Goal: Task Accomplishment & Management: Complete application form

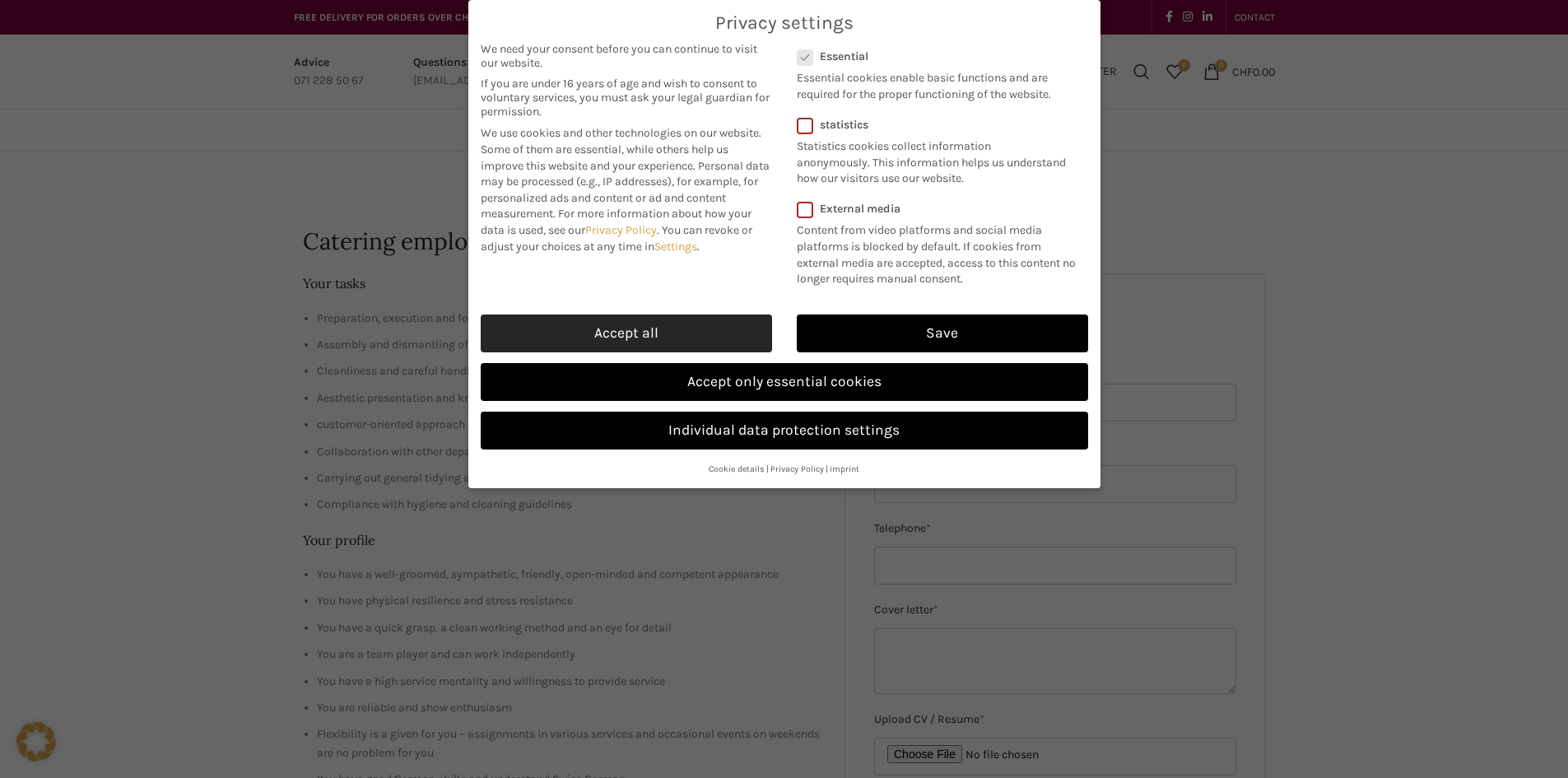
click at [664, 323] on link "Accept all" at bounding box center [627, 333] width 291 height 38
checkbox input "true"
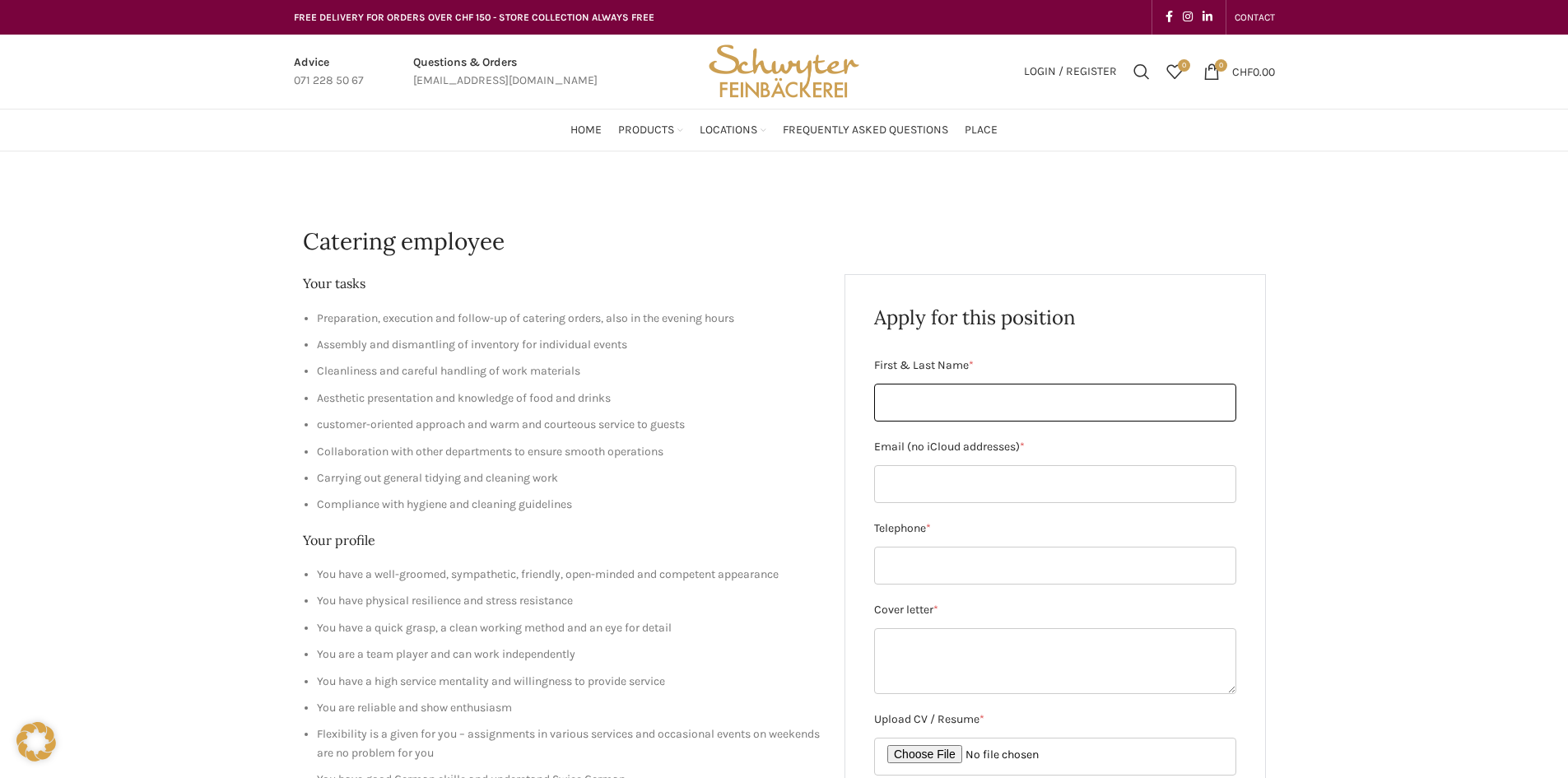
click at [905, 407] on input "First & Last Name *" at bounding box center [1056, 402] width 362 height 38
type input "[PERSON_NAME]"
type input "[EMAIL_ADDRESS][DOMAIN_NAME]"
type input "0779376202"
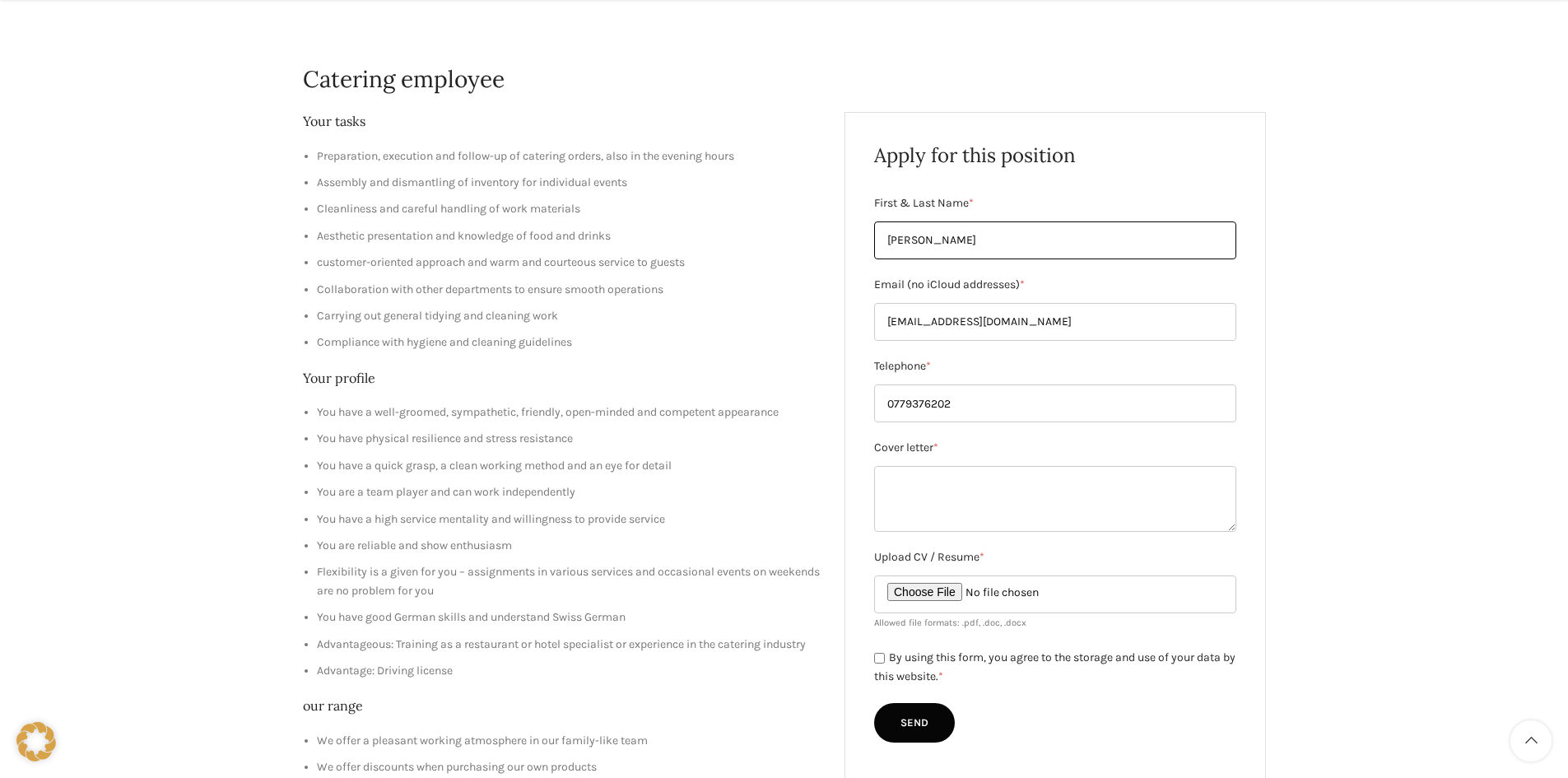
scroll to position [247, 0]
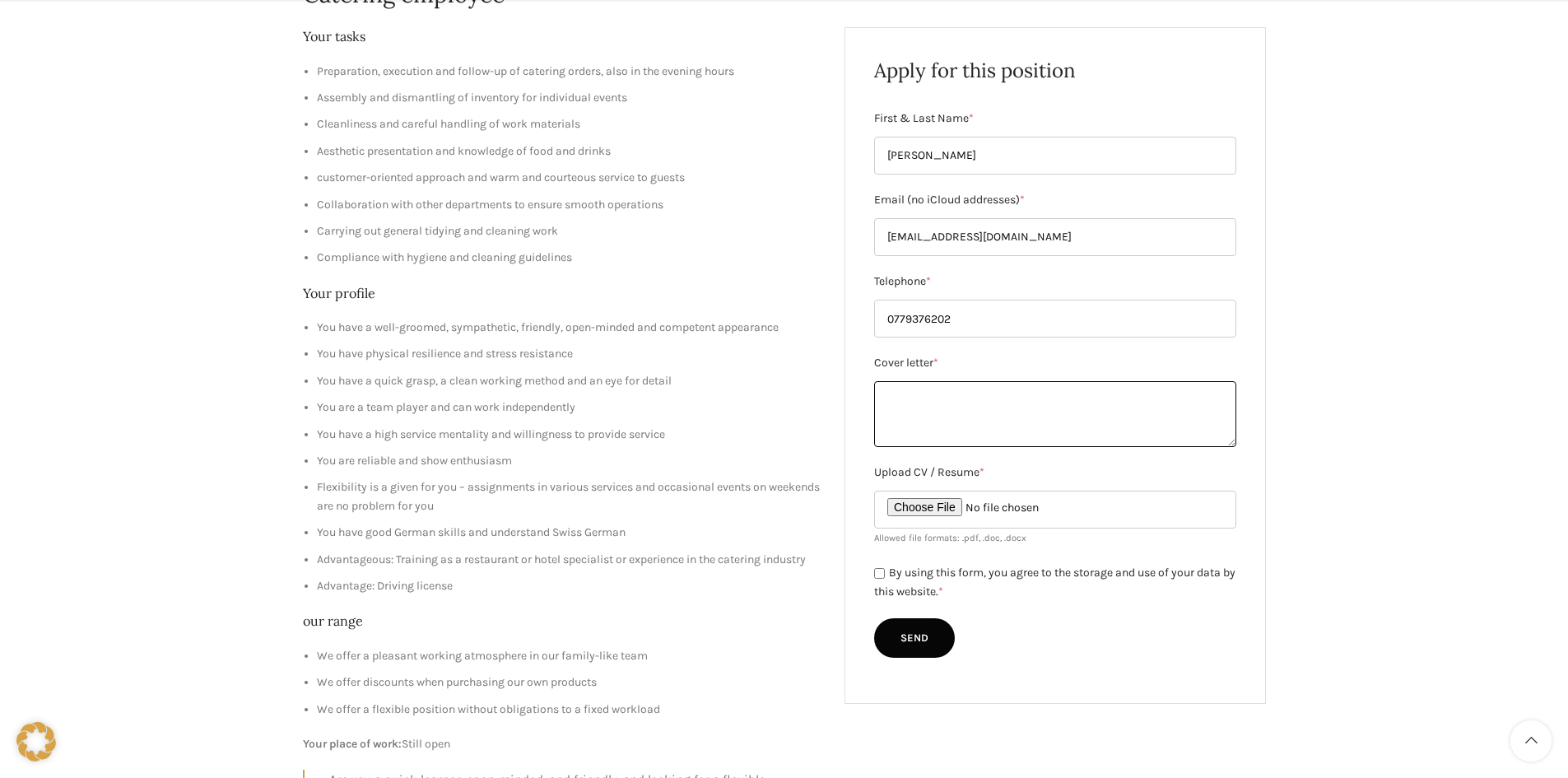
click at [904, 415] on textarea "Cover letter *" at bounding box center [1056, 414] width 362 height 66
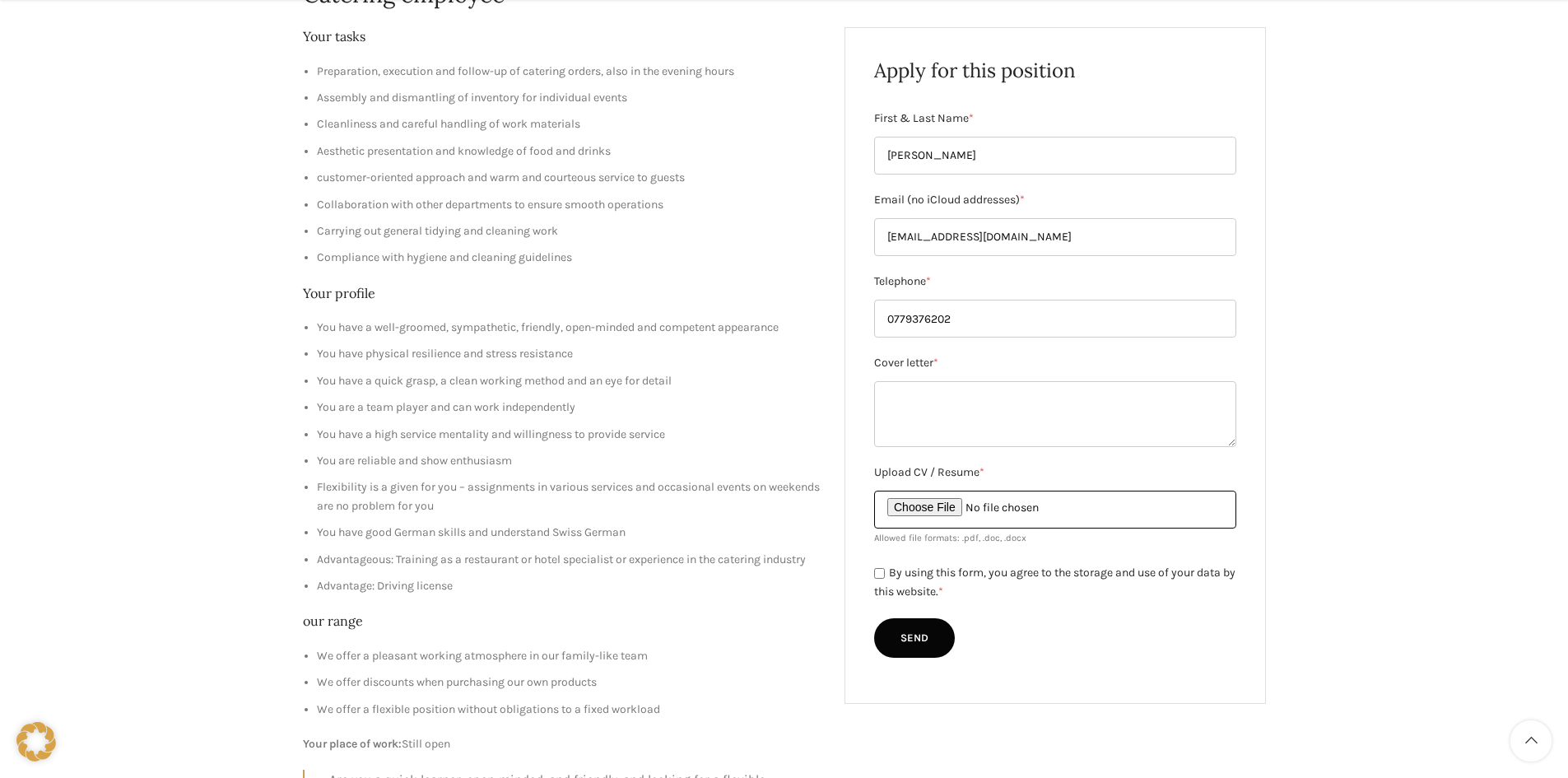
click at [922, 511] on input "Upload CV / Resume *" at bounding box center [1056, 509] width 362 height 38
type input "C:\fakepath\samar cv.pdf"
click at [877, 575] on input "By using this form, you agree to the storage and use of your data by this websi…" at bounding box center [880, 573] width 11 height 11
checkbox input "true"
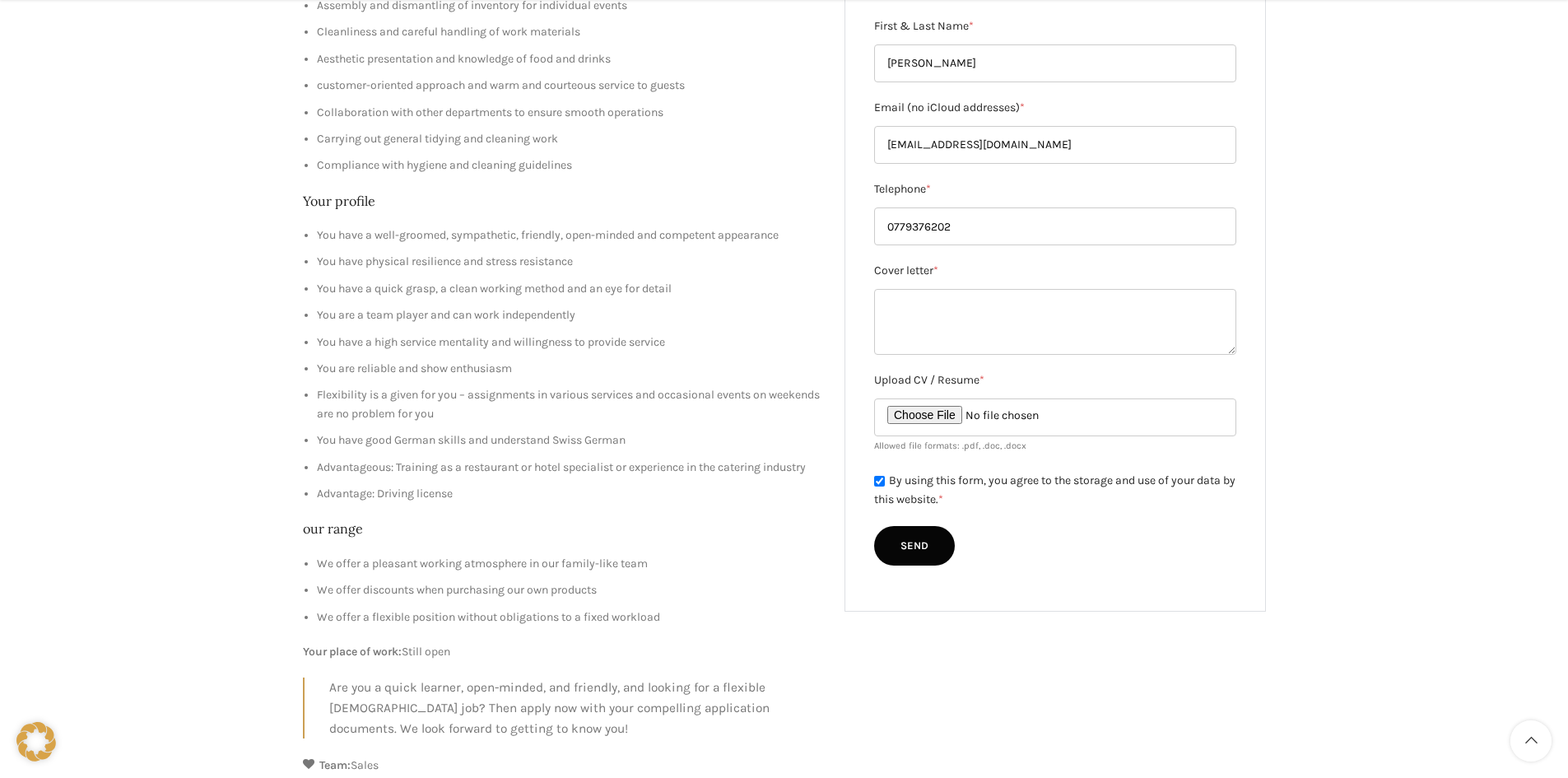
scroll to position [494, 0]
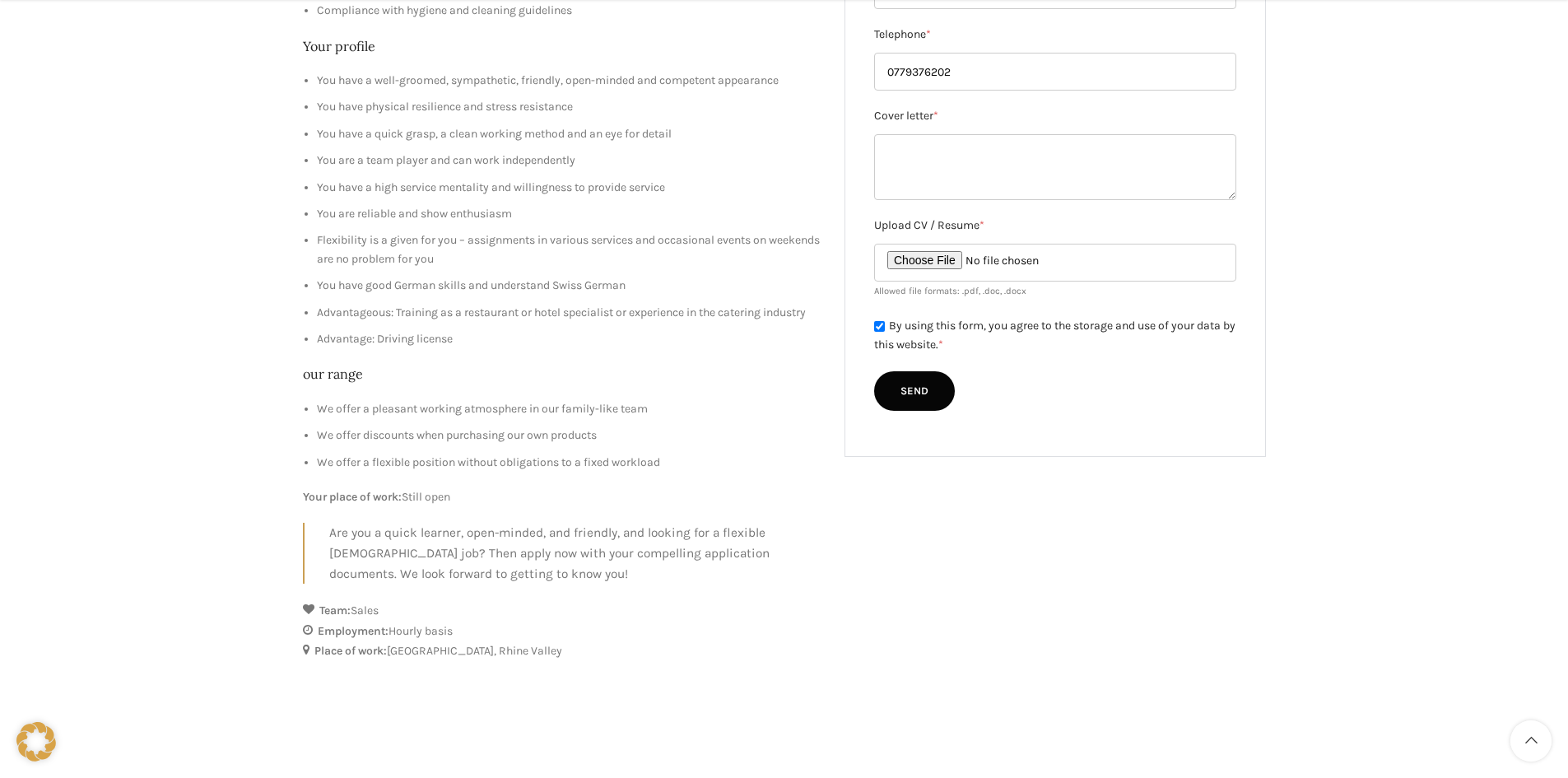
click at [897, 388] on input "Send" at bounding box center [914, 390] width 80 height 40
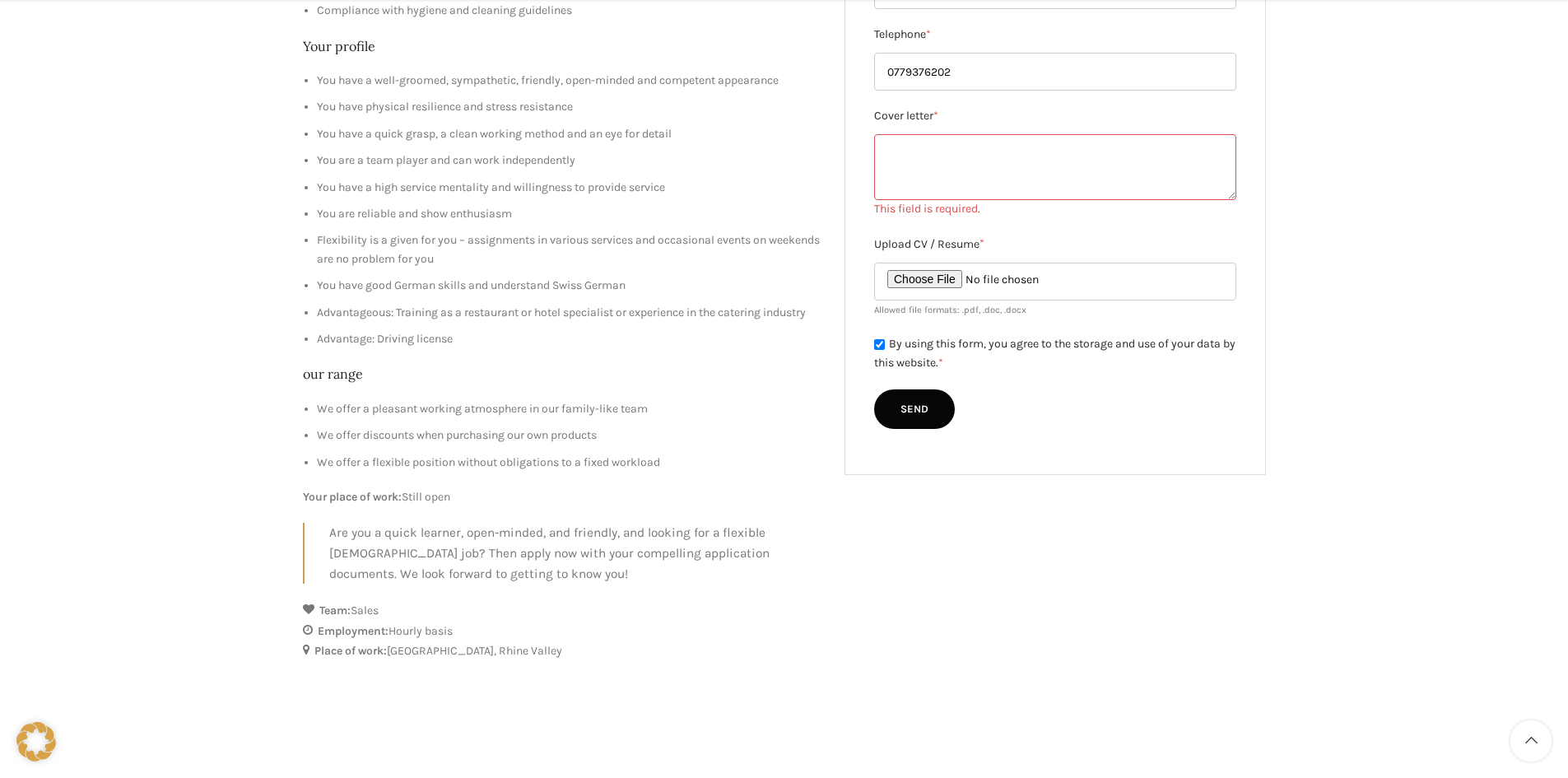
click at [890, 158] on textarea "Cover letter *" at bounding box center [1056, 167] width 362 height 66
drag, startPoint x: 890, startPoint y: 158, endPoint x: 1133, endPoint y: 141, distance: 243.6
click at [1133, 141] on textarea "Cover letter *" at bounding box center [1056, 167] width 362 height 66
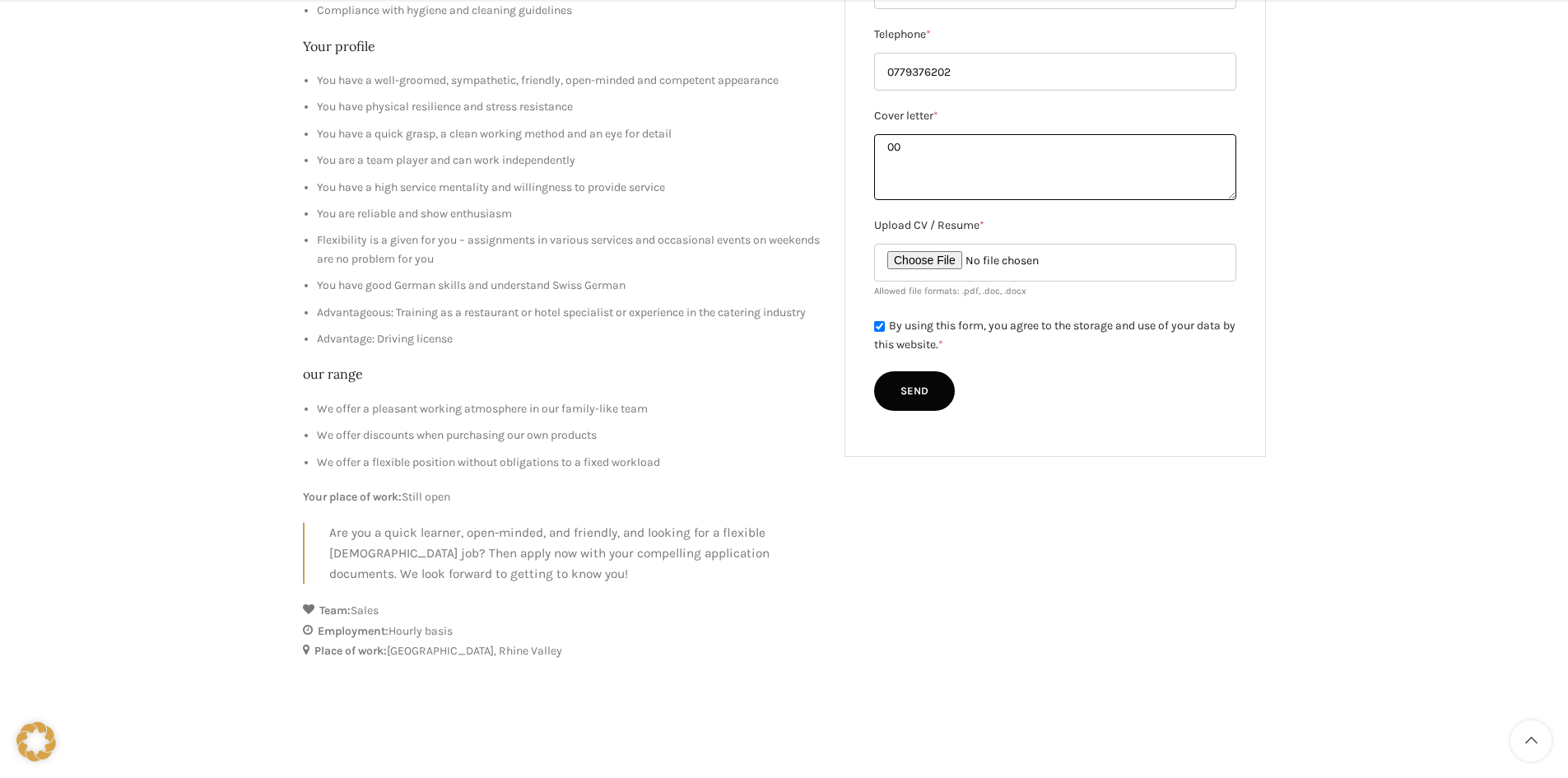
type textarea "00"
click at [914, 389] on input "Send" at bounding box center [914, 390] width 80 height 40
type input "Send"
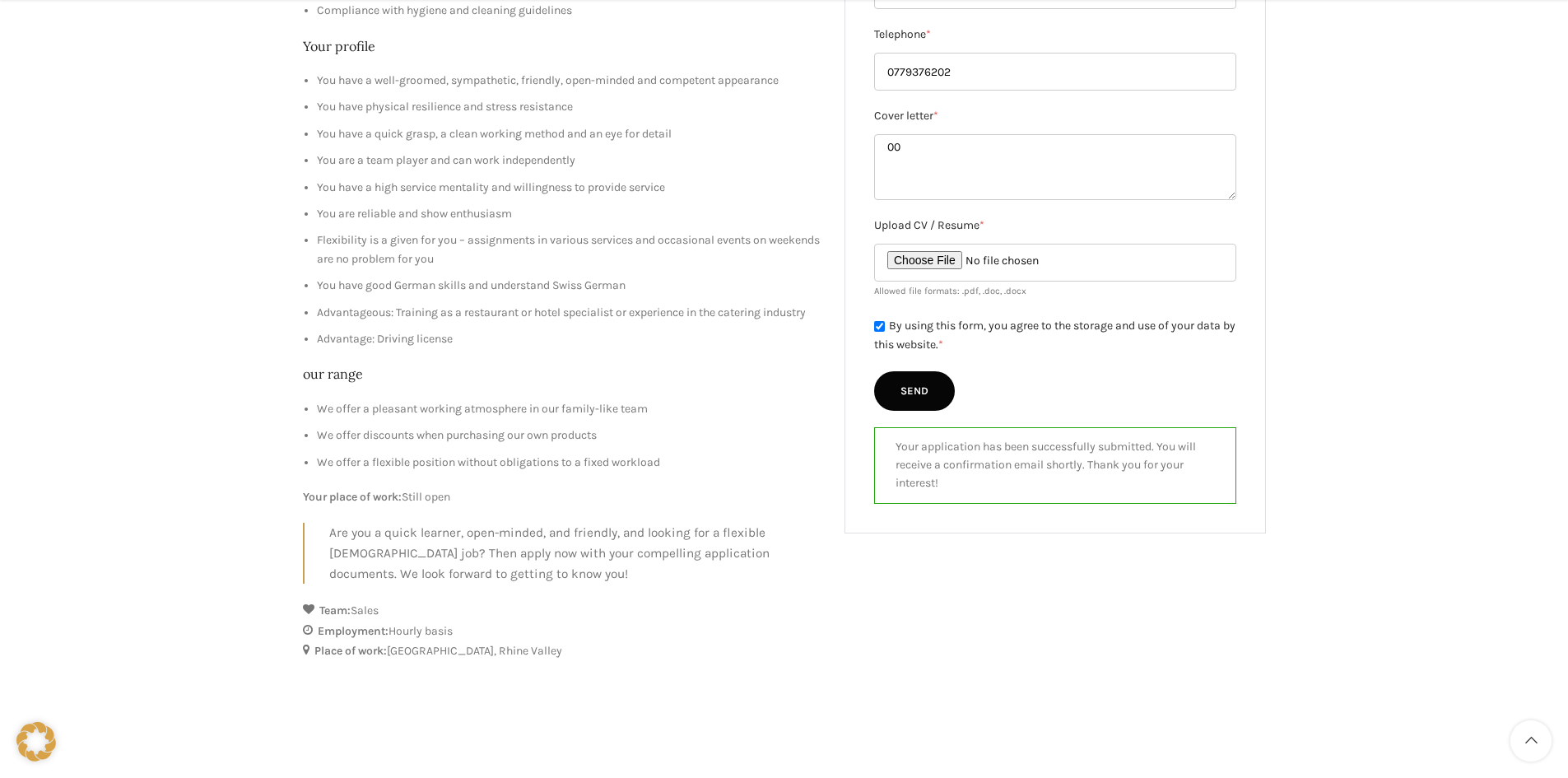
click at [875, 323] on input "By using this form, you agree to the storage and use of your data by this websi…" at bounding box center [880, 326] width 11 height 11
checkbox input "true"
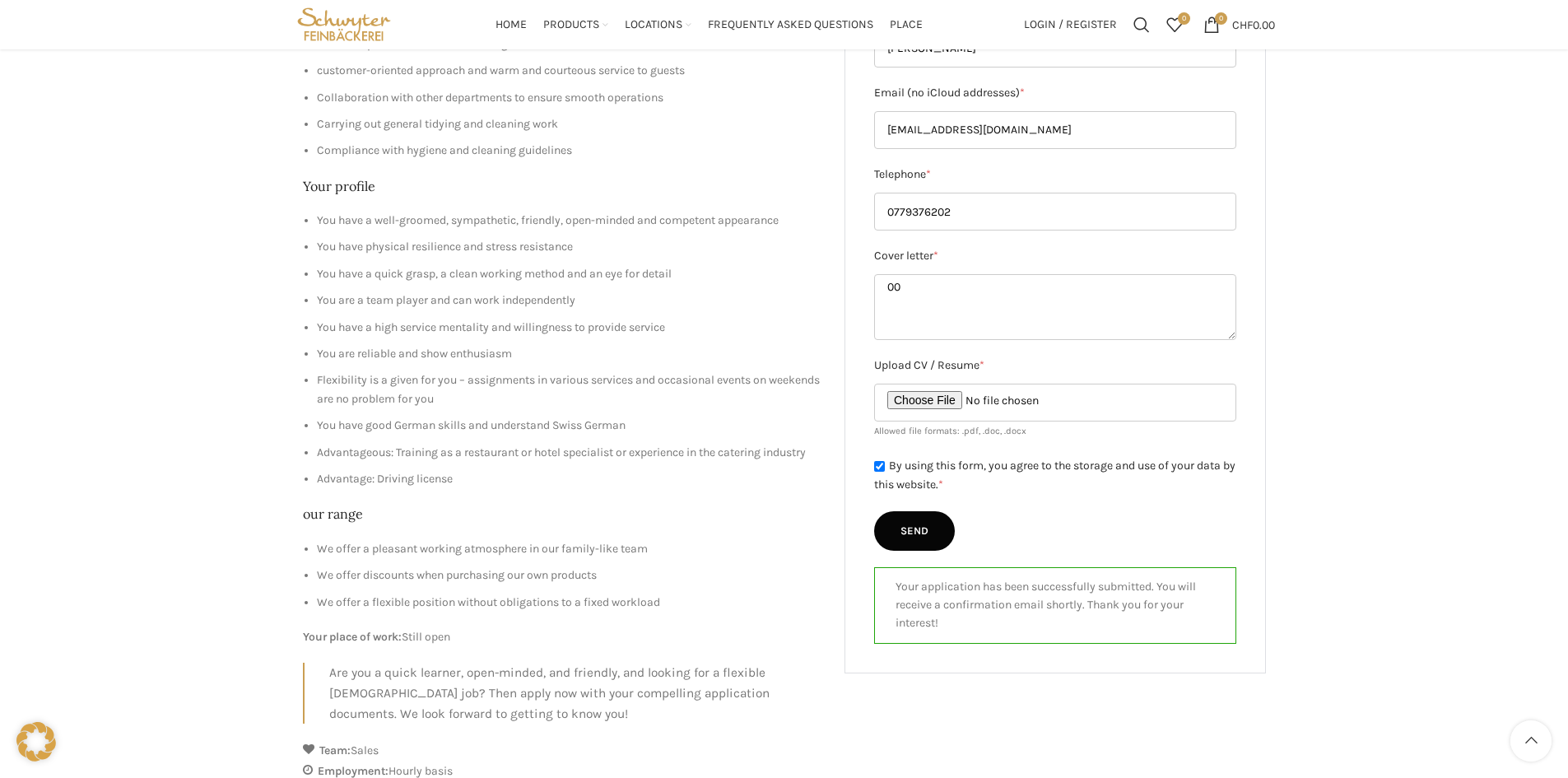
scroll to position [247, 0]
